Goal: Find specific page/section: Find specific page/section

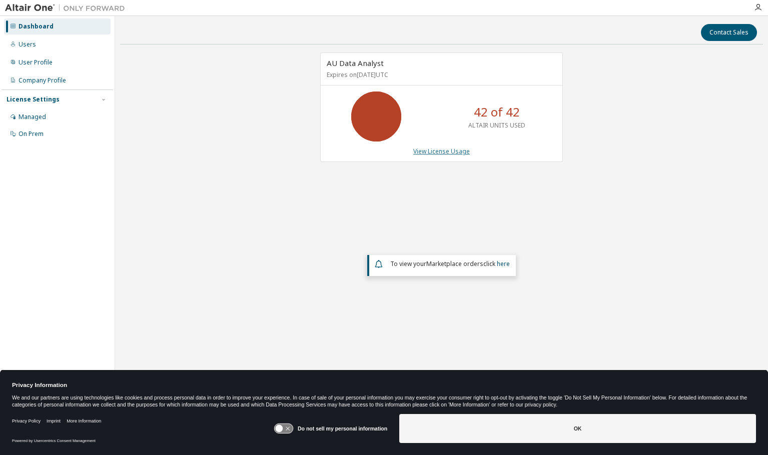
click at [421, 148] on link "View License Usage" at bounding box center [441, 151] width 57 height 9
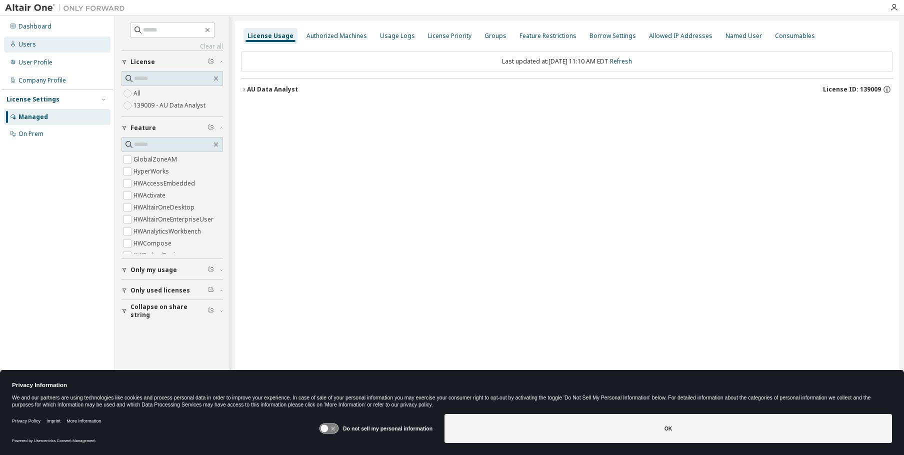
click at [27, 39] on div "Users" at bounding box center [57, 45] width 107 height 16
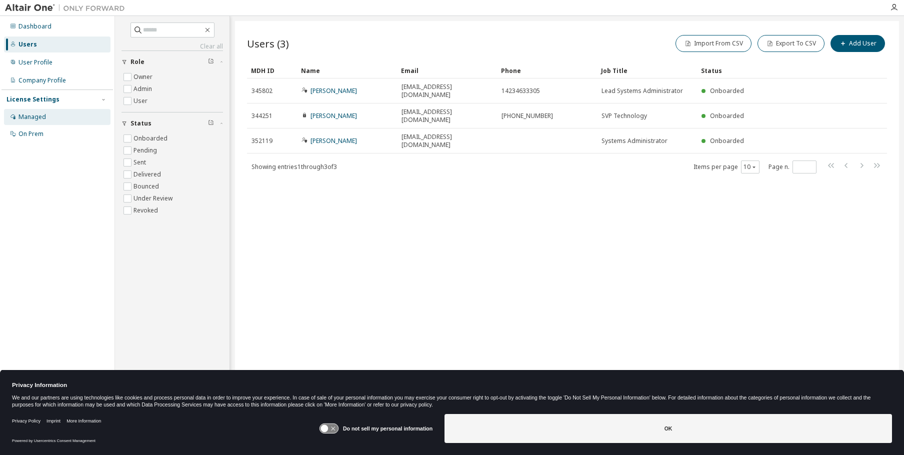
click at [35, 117] on div "Managed" at bounding box center [33, 117] width 28 height 8
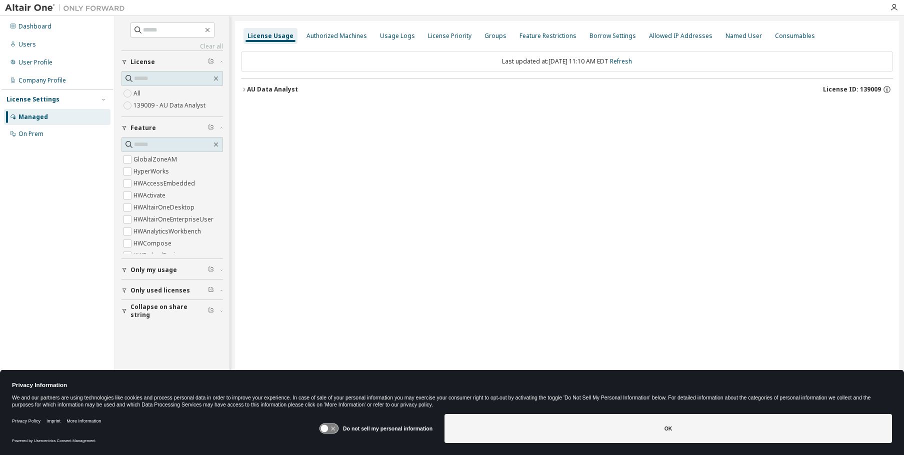
click at [243, 90] on icon "button" at bounding box center [244, 90] width 6 height 6
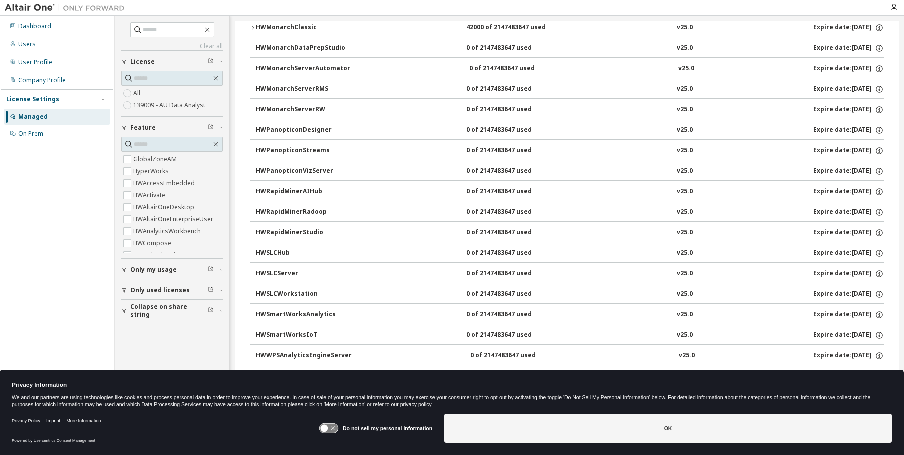
scroll to position [598, 0]
